Goal: Navigation & Orientation: Find specific page/section

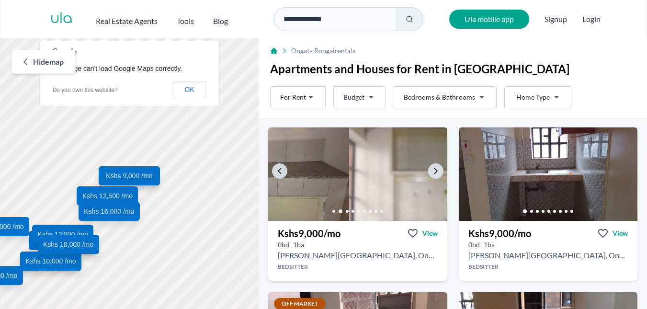
drag, startPoint x: 415, startPoint y: 179, endPoint x: 313, endPoint y: 178, distance: 101.6
click at [313, 178] on img at bounding box center [260, 174] width 188 height 98
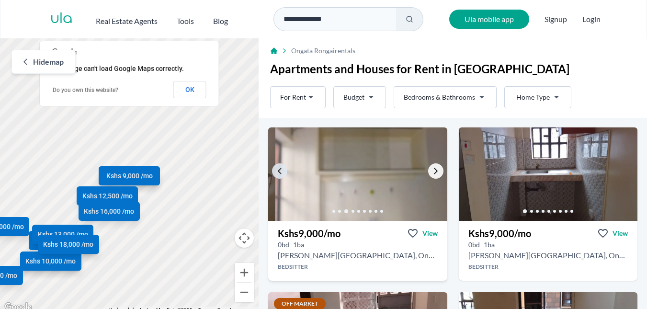
click at [434, 170] on icon "Go to the next property image" at bounding box center [436, 171] width 8 height 8
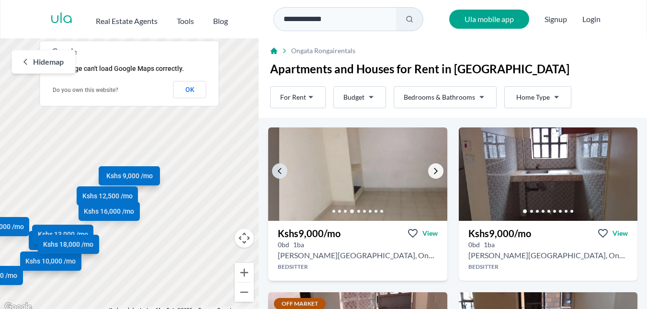
click at [434, 170] on icon "Go to the next property image" at bounding box center [436, 171] width 8 height 8
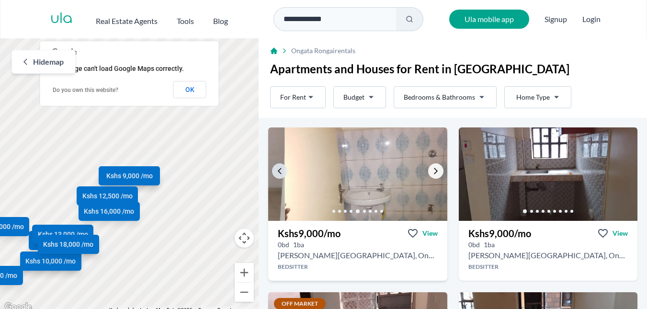
click at [434, 170] on icon "Go to the next property image" at bounding box center [436, 171] width 8 height 8
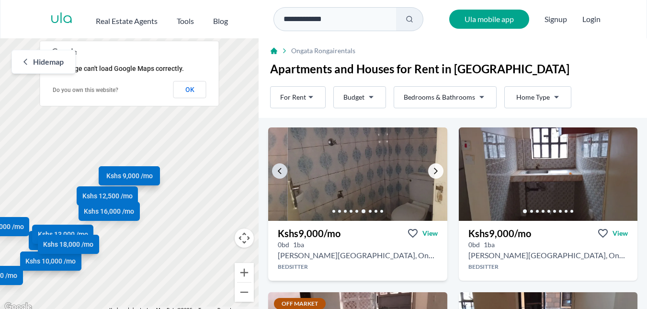
click at [434, 170] on icon "Go to the next property image" at bounding box center [436, 171] width 8 height 8
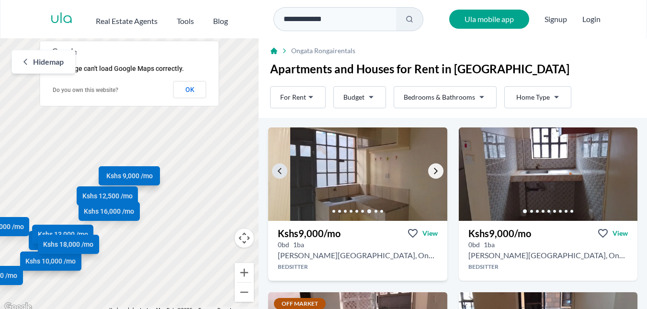
click at [434, 170] on icon "Go to the next property image" at bounding box center [436, 171] width 8 height 8
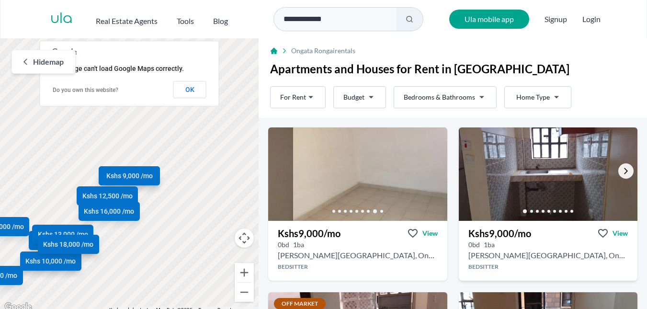
click at [622, 169] on icon "Go to the next property image" at bounding box center [626, 171] width 8 height 8
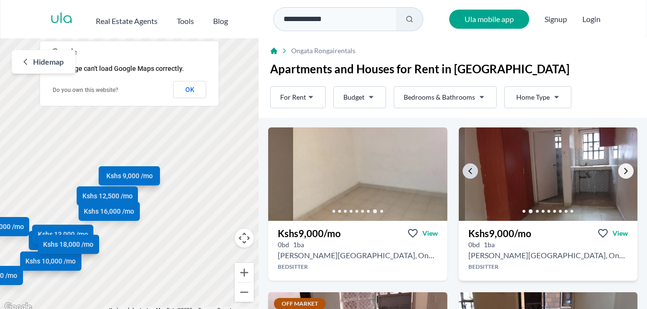
click at [622, 169] on icon "Go to the next property image" at bounding box center [626, 171] width 8 height 8
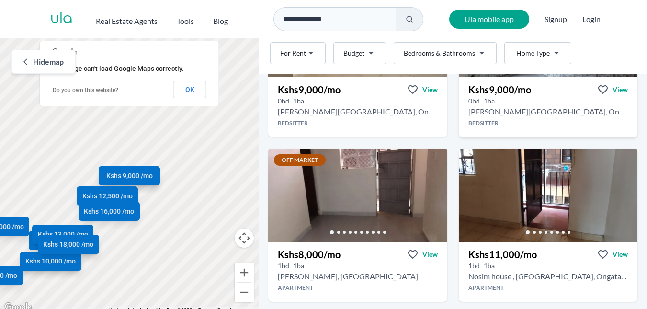
scroll to position [192, 0]
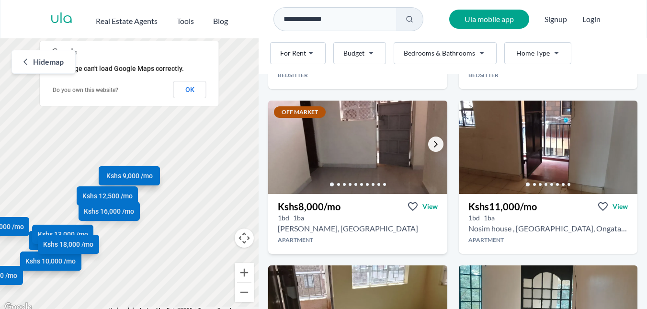
click at [428, 140] on link "Go to the next property image" at bounding box center [435, 144] width 15 height 15
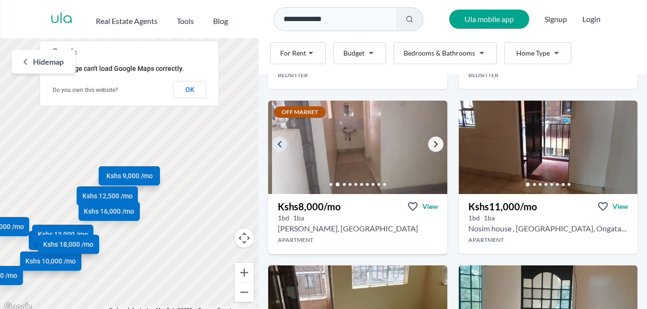
click at [428, 140] on link "Go to the next property image" at bounding box center [435, 144] width 15 height 15
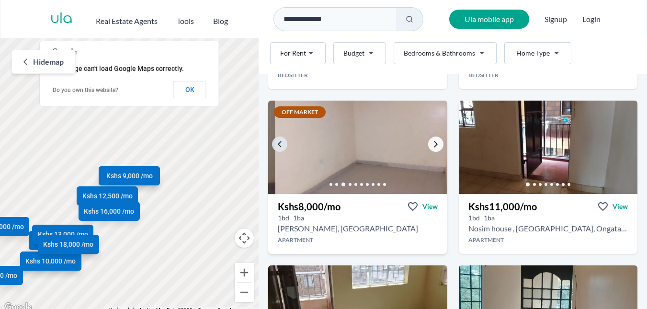
click at [428, 140] on link "Go to the next property image" at bounding box center [435, 144] width 15 height 15
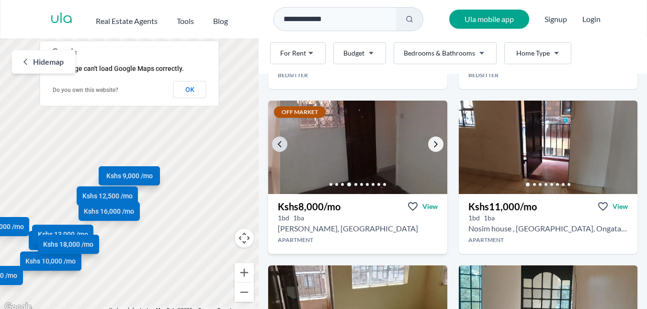
click at [428, 140] on link "Go to the next property image" at bounding box center [435, 144] width 15 height 15
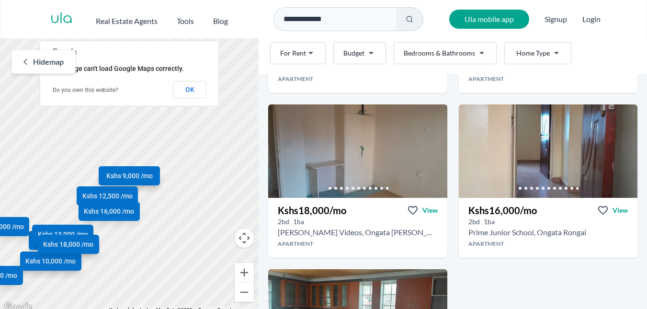
scroll to position [1486, 0]
